Goal: Communication & Community: Answer question/provide support

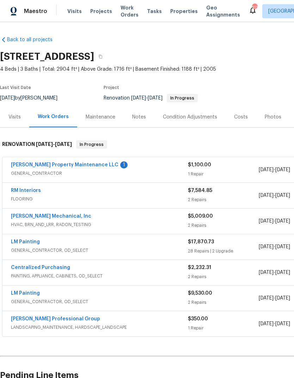
click at [74, 164] on link "[PERSON_NAME] Property Maintenance LLC" at bounding box center [64, 165] width 107 height 5
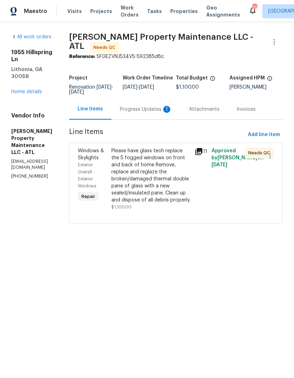
click at [165, 113] on div "Progress Updates 1" at bounding box center [146, 109] width 52 height 7
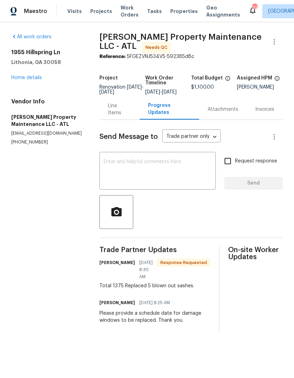
click at [189, 174] on textarea at bounding box center [157, 171] width 108 height 25
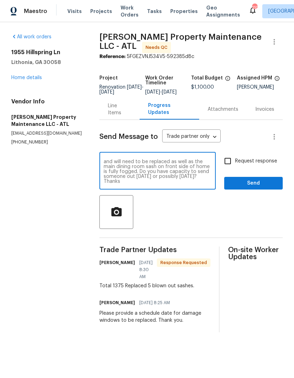
scroll to position [5, 0]
type textarea "The arch window over front door is cracked and will need to be replaced as well…"
click at [259, 188] on span "Send" at bounding box center [253, 183] width 47 height 9
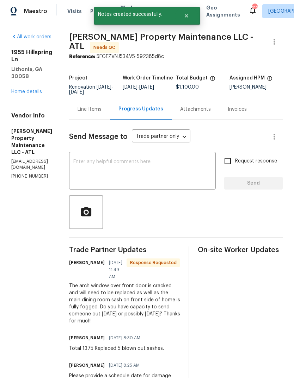
scroll to position [0, 0]
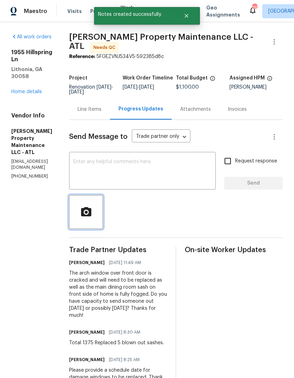
click at [99, 227] on button "button" at bounding box center [86, 212] width 34 height 34
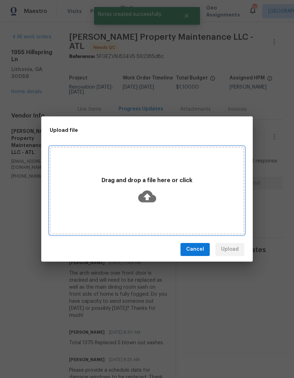
click at [162, 189] on div "Drag and drop a file here or click" at bounding box center [147, 190] width 192 height 33
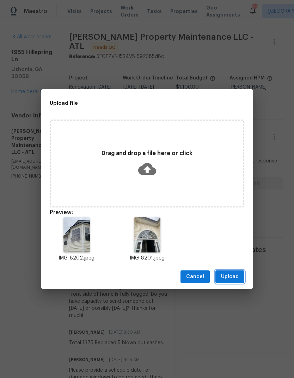
click at [234, 277] on span "Upload" at bounding box center [230, 277] width 18 height 9
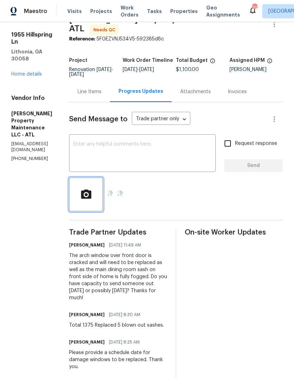
scroll to position [17, 0]
click at [267, 169] on div "Request response Send" at bounding box center [253, 155] width 58 height 36
click at [188, 167] on textarea at bounding box center [142, 154] width 138 height 25
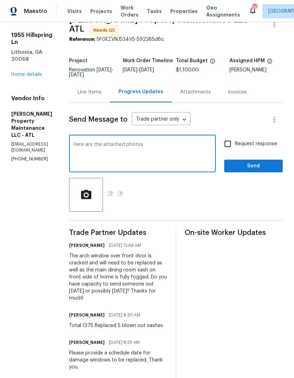
type textarea "Here are the attached photos"
click at [260, 171] on span "Send" at bounding box center [253, 166] width 47 height 9
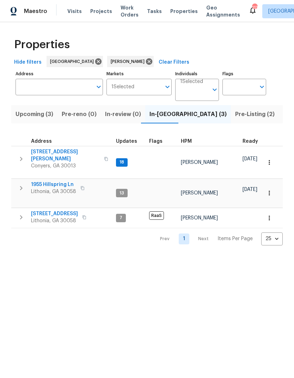
click at [33, 114] on span "Upcoming (3)" at bounding box center [34, 114] width 38 height 10
